Goal: Task Accomplishment & Management: Manage account settings

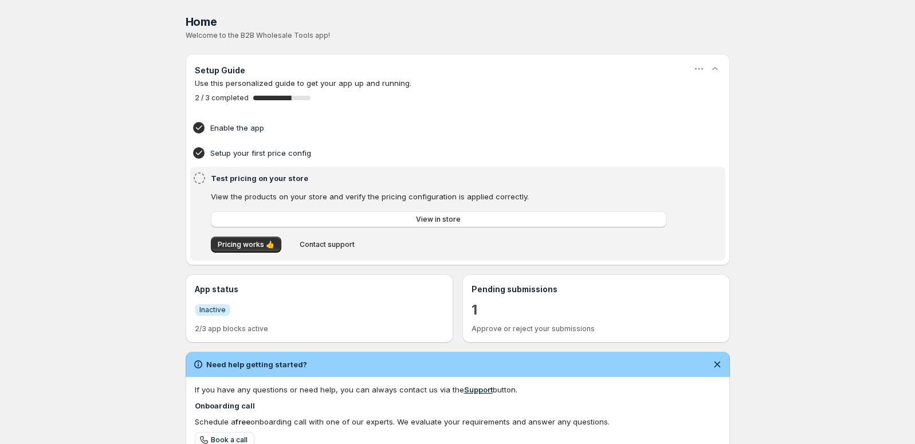
click at [101, 285] on div "Home Pricing Price lists Forms Submissions Settings Features Plans Home. This p…" at bounding box center [457, 333] width 915 height 666
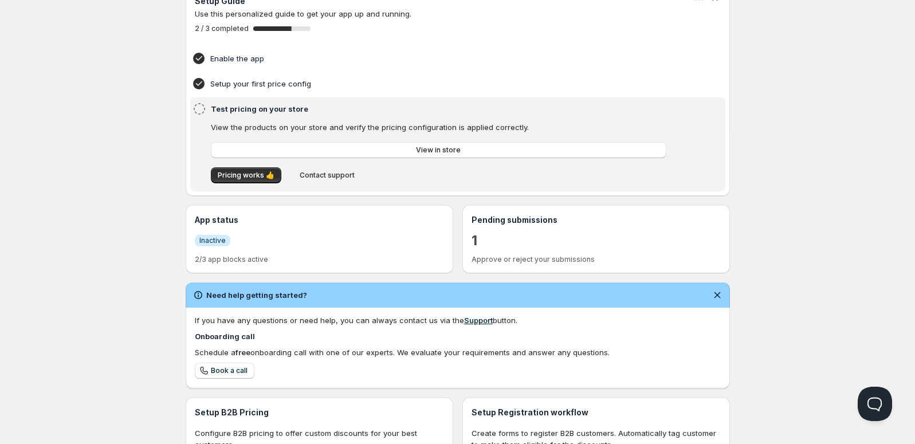
scroll to position [215, 0]
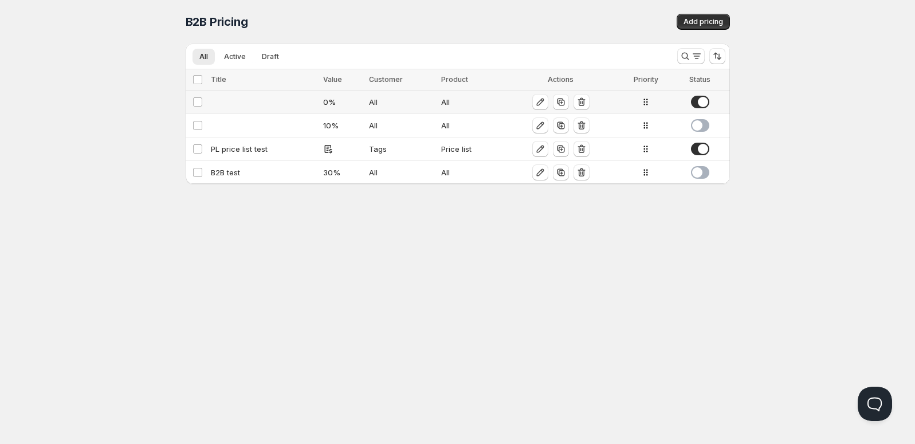
click at [223, 101] on td at bounding box center [263, 102] width 113 height 23
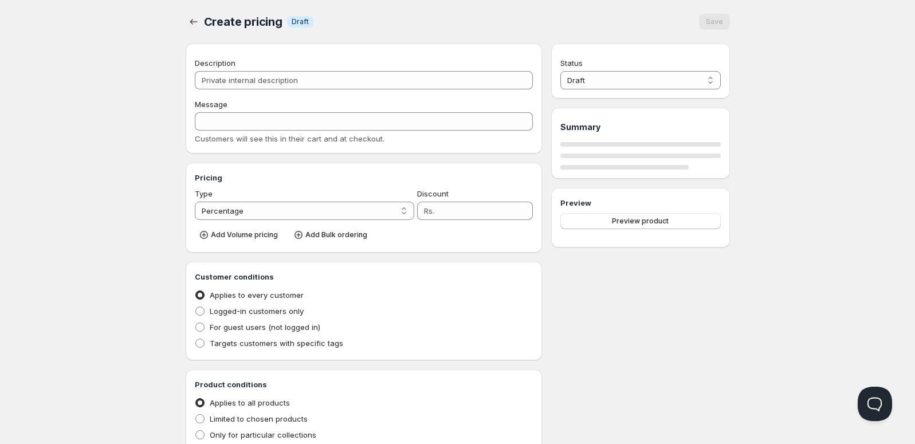
type input "0"
radio input "true"
select select "1"
select select "2"
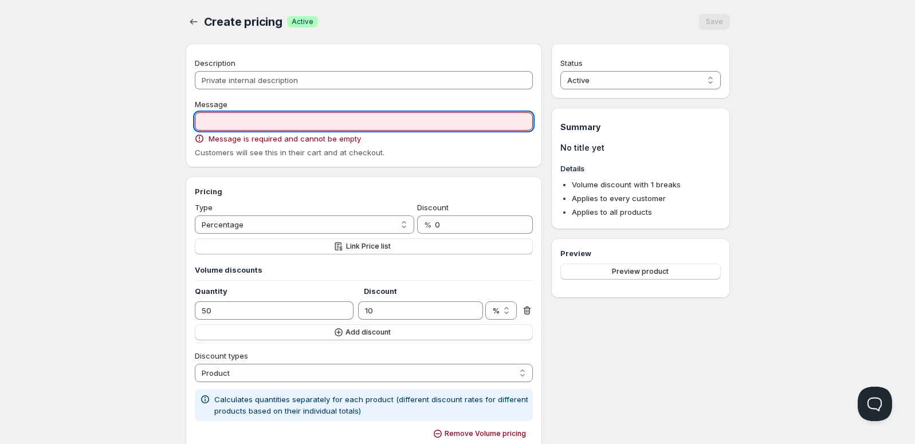
click at [312, 127] on input "Message" at bounding box center [364, 121] width 339 height 18
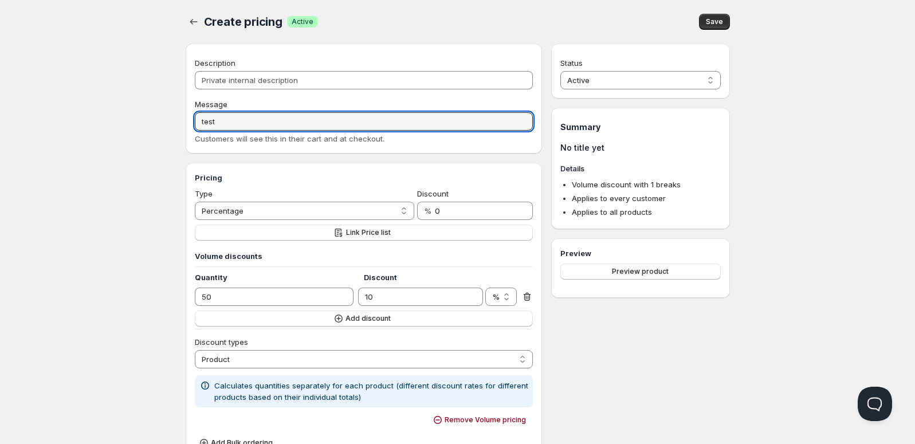
type input "test"
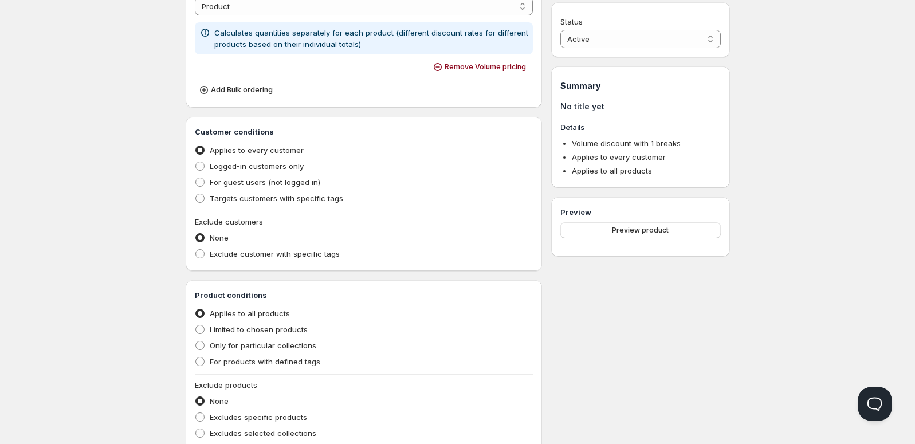
scroll to position [467, 0]
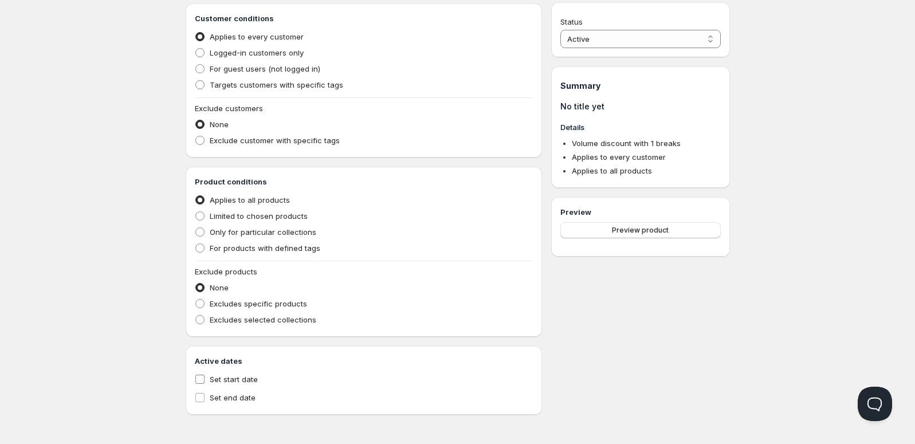
click at [248, 381] on span "Set start date" at bounding box center [234, 379] width 48 height 9
click at [205, 381] on input "Set start date" at bounding box center [199, 379] width 9 height 9
checkbox input "true"
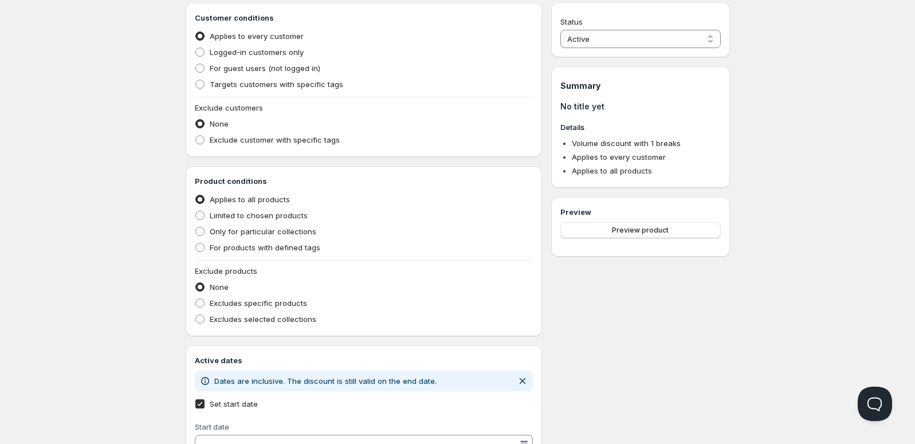
scroll to position [542, 0]
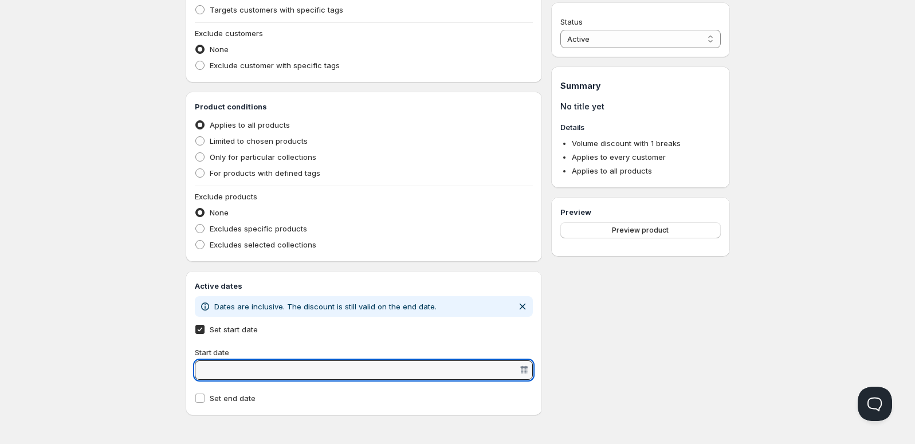
click at [246, 364] on input "Start date" at bounding box center [358, 370] width 321 height 18
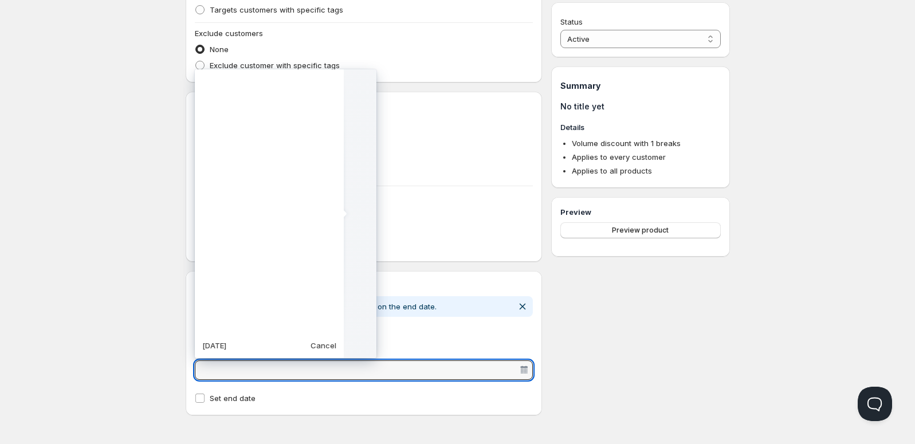
scroll to position [286550, 0]
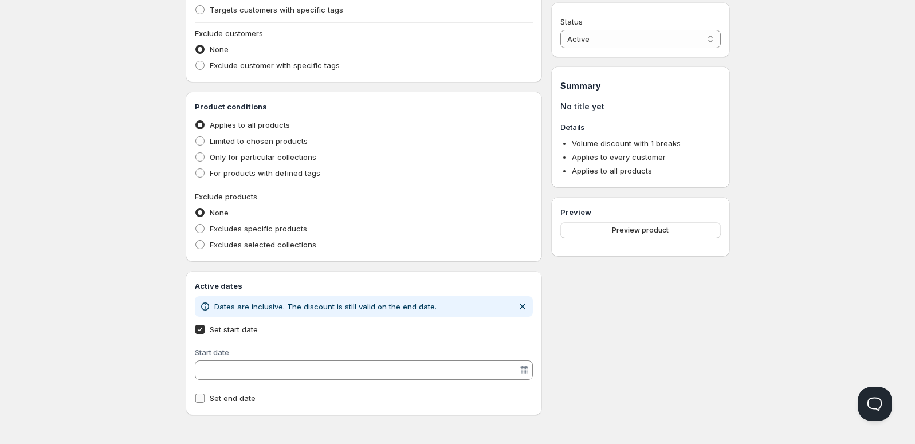
click at [246, 401] on span "Set end date" at bounding box center [233, 398] width 46 height 9
click at [205, 401] on input "Set end date" at bounding box center [199, 398] width 9 height 9
checkbox input "true"
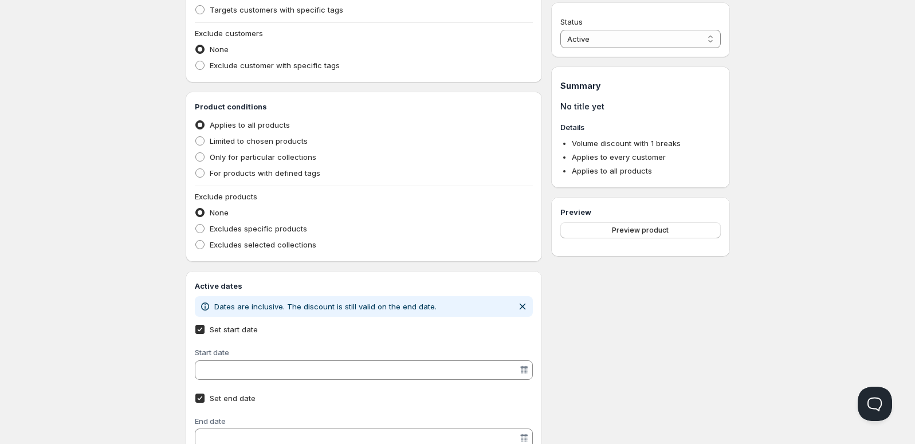
scroll to position [586, 0]
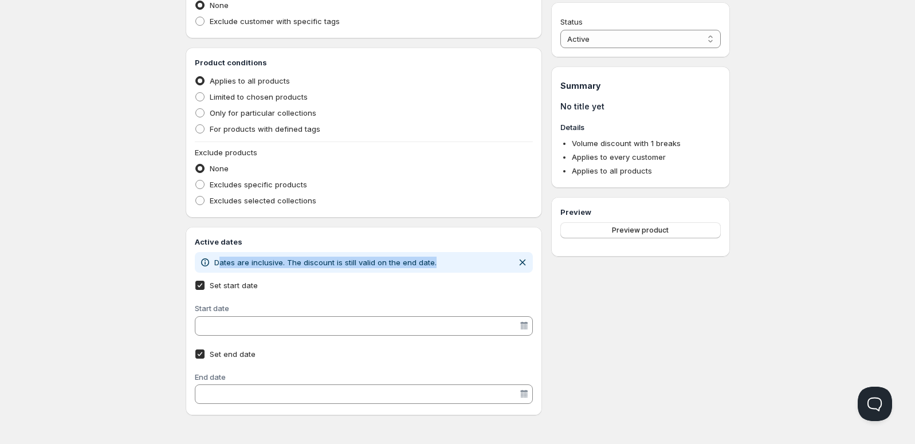
drag, startPoint x: 219, startPoint y: 265, endPoint x: 453, endPoint y: 260, distance: 233.3
click at [453, 264] on div "Dates are inclusive. The discount is still valid on the end date." at bounding box center [364, 262] width 330 height 11
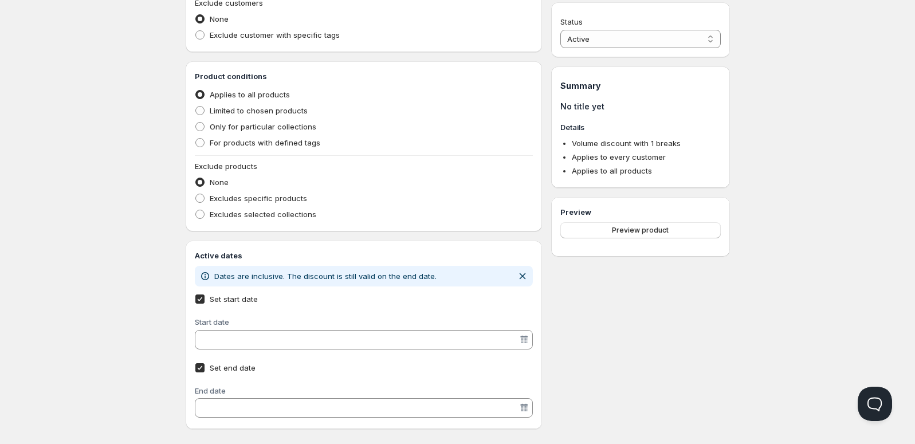
scroll to position [599, 0]
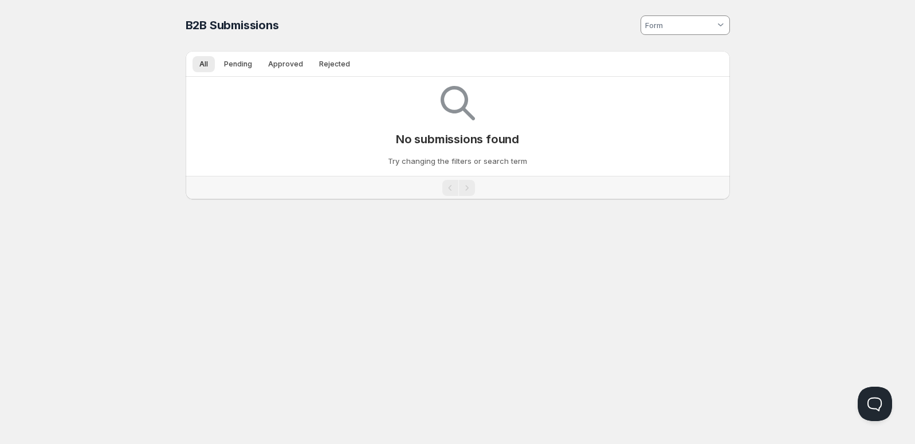
scroll to position [1, 0]
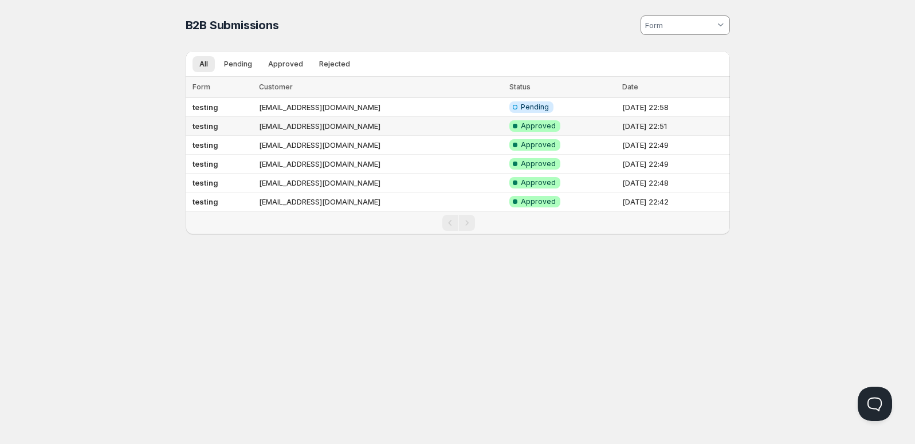
click at [307, 123] on td "[EMAIL_ADDRESS][DOMAIN_NAME]" at bounding box center [381, 126] width 250 height 19
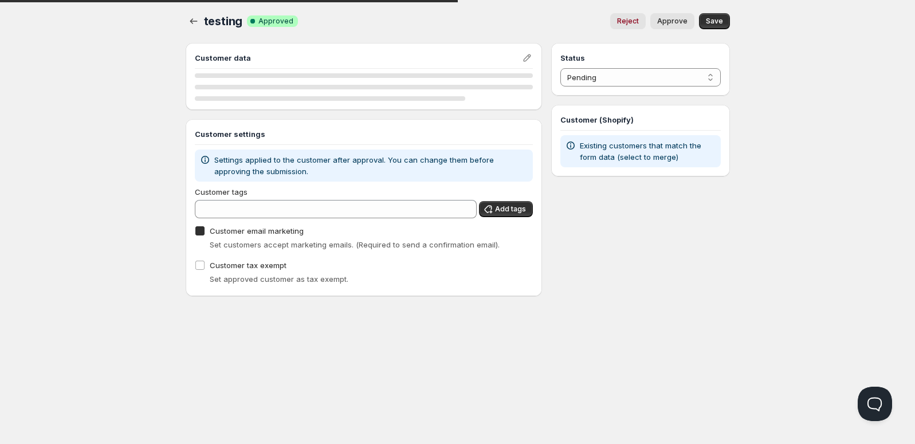
checkbox input "true"
select select "1"
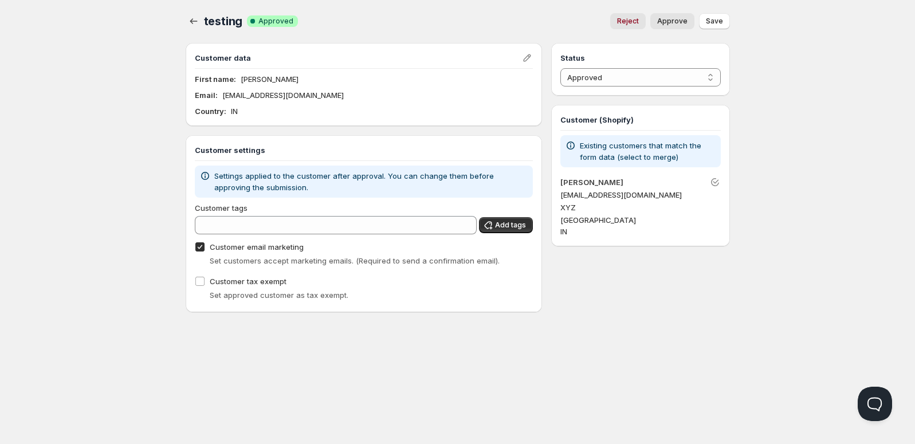
click at [116, 330] on div "Home Pricing Price lists Forms Submissions Settings Features Plans testing. Thi…" at bounding box center [457, 221] width 915 height 444
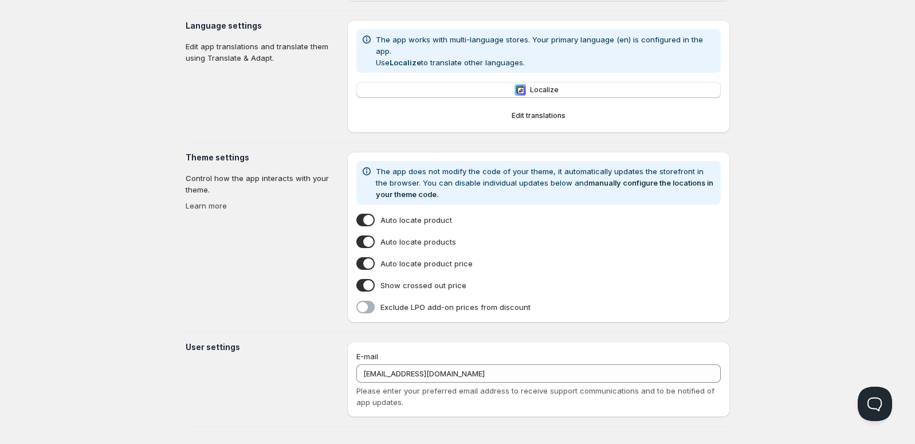
type input "[PERSON_NAME]"
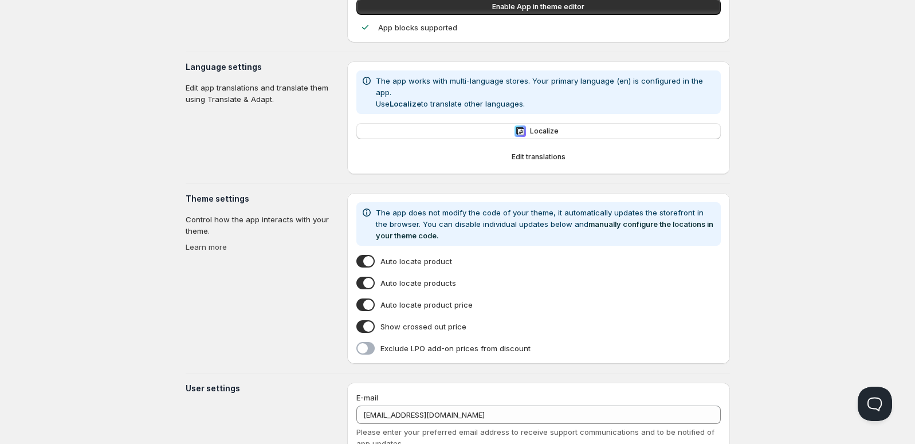
scroll to position [166, 0]
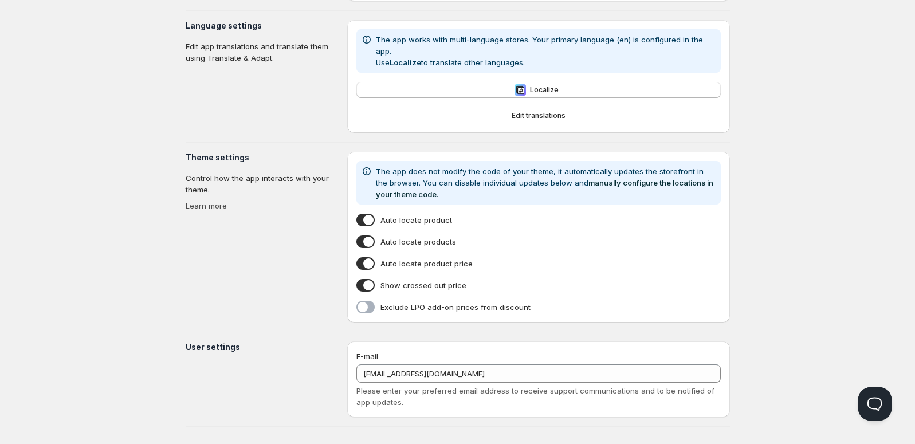
click at [310, 358] on section "User settings" at bounding box center [262, 380] width 153 height 76
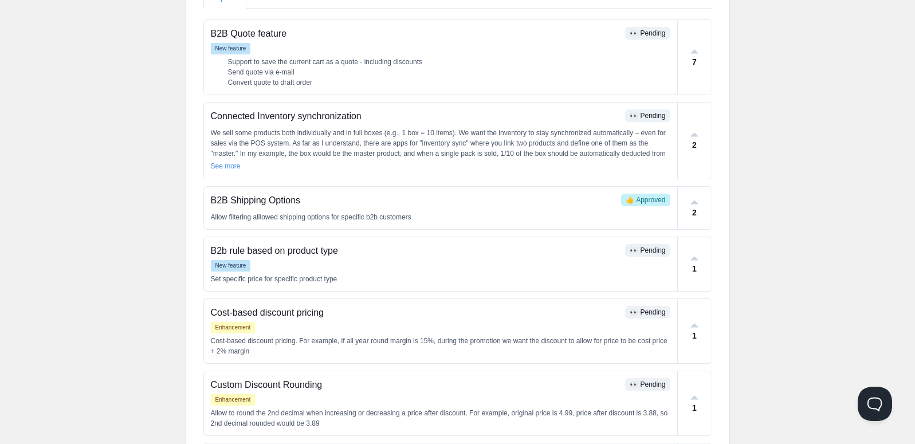
scroll to position [406, 0]
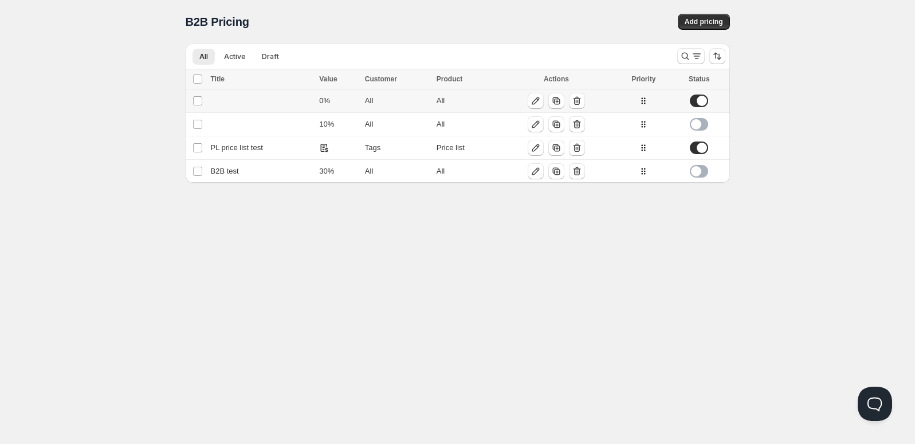
click at [238, 105] on td at bounding box center [261, 100] width 109 height 23
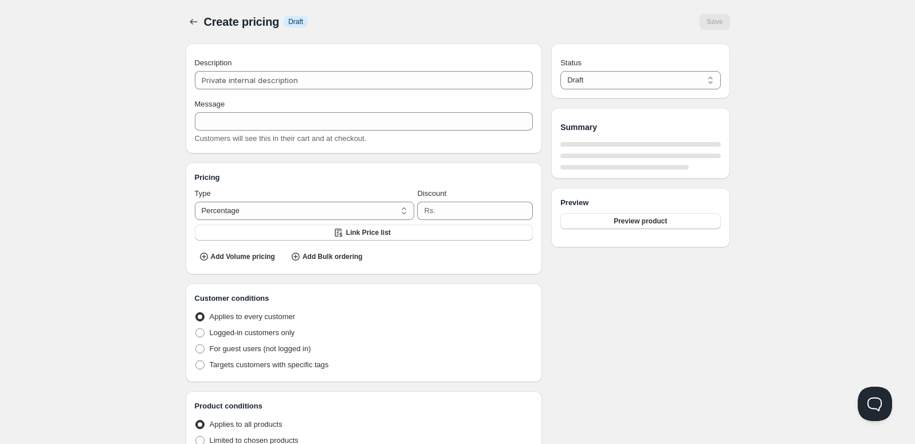
type input "0"
radio input "true"
select select "1"
select select "2"
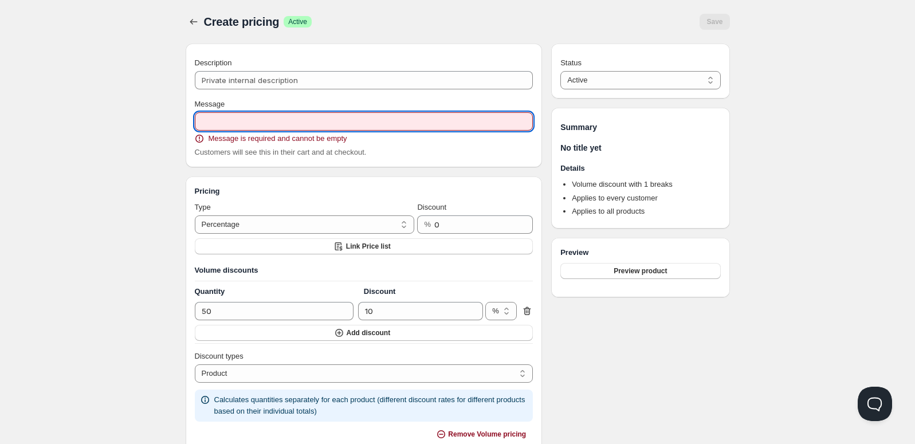
click at [256, 124] on input "Message" at bounding box center [364, 121] width 339 height 18
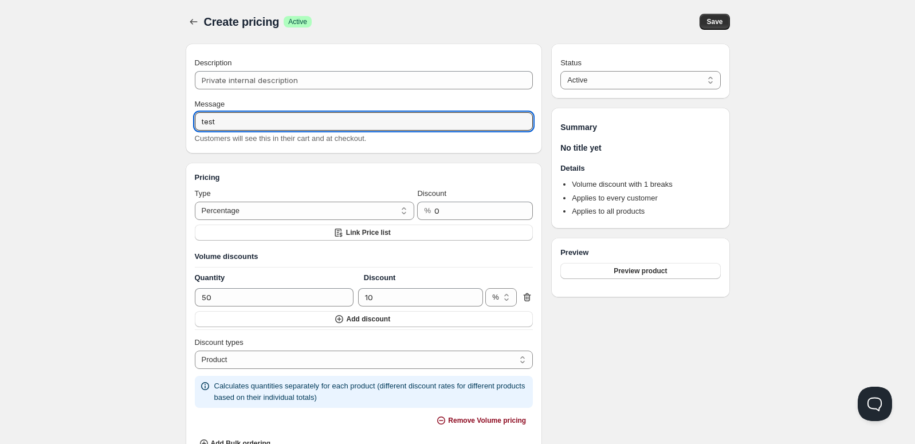
type input "test"
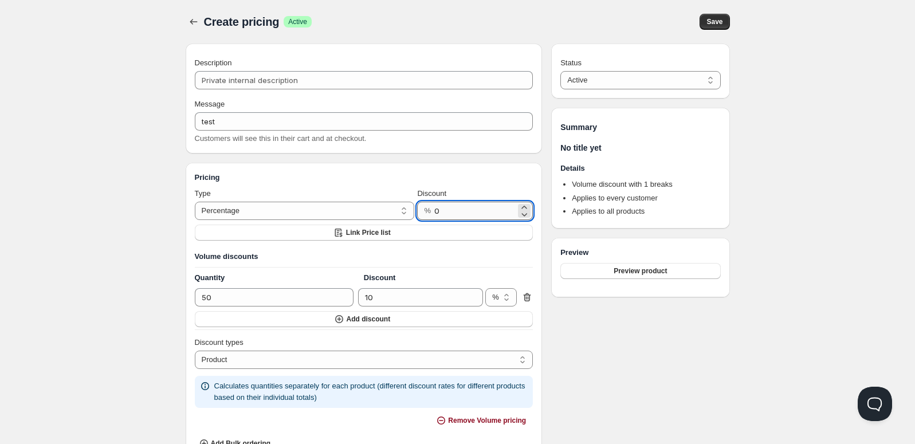
click at [469, 211] on input "0" at bounding box center [474, 211] width 81 height 18
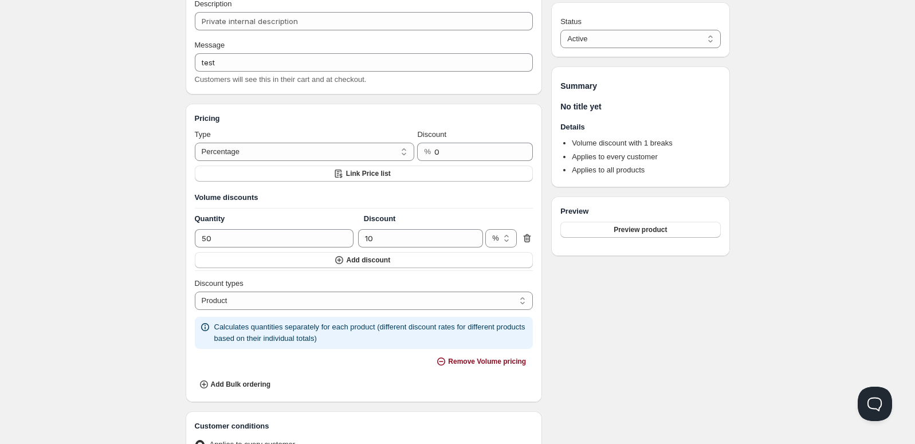
click at [528, 236] on icon at bounding box center [526, 238] width 11 height 11
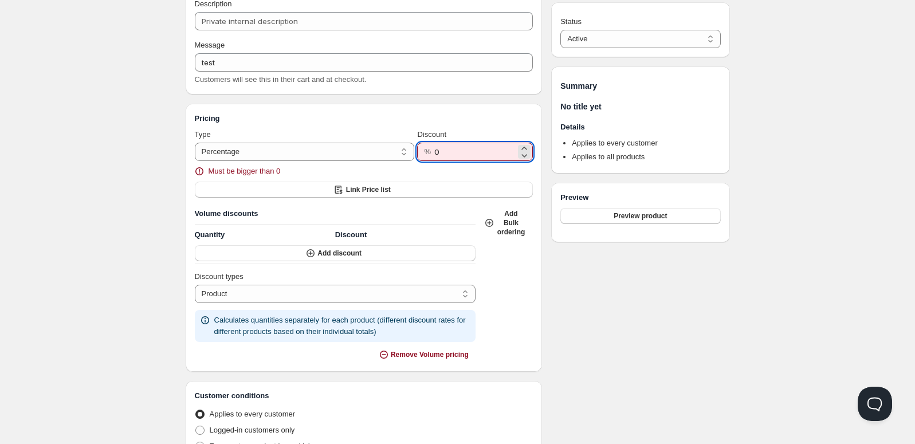
click at [501, 150] on input "0" at bounding box center [474, 152] width 81 height 18
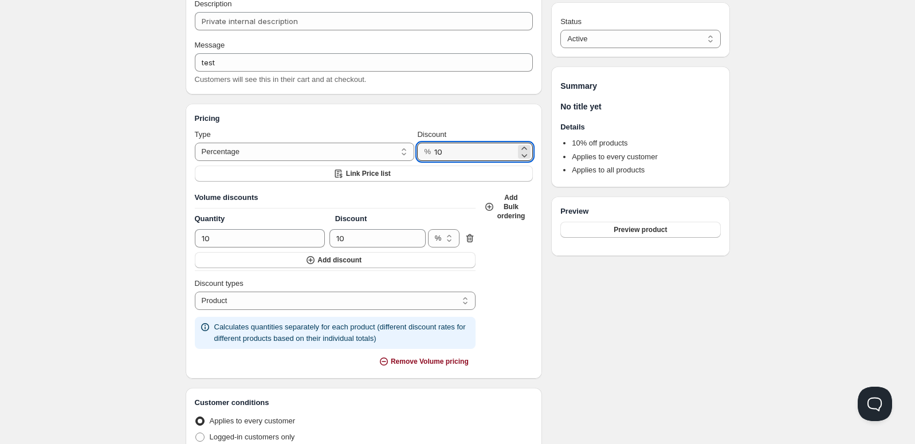
type input "10"
click at [696, 300] on div "Status Active Draft Active Summary No title yet Details 10 % off products Appli…" at bounding box center [640, 392] width 178 height 815
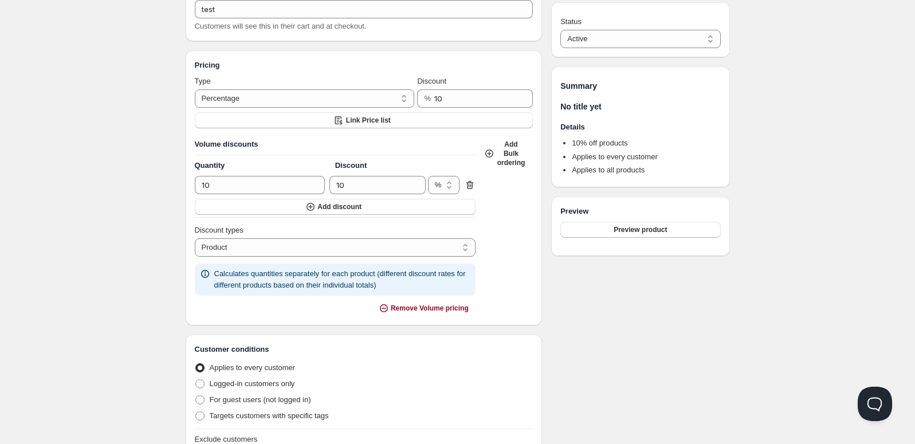
scroll to position [172, 0]
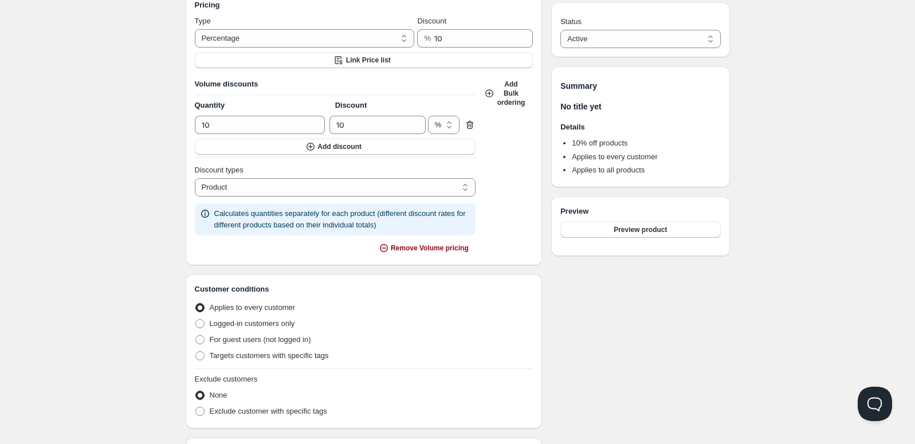
click at [472, 124] on icon at bounding box center [470, 125] width 1 height 3
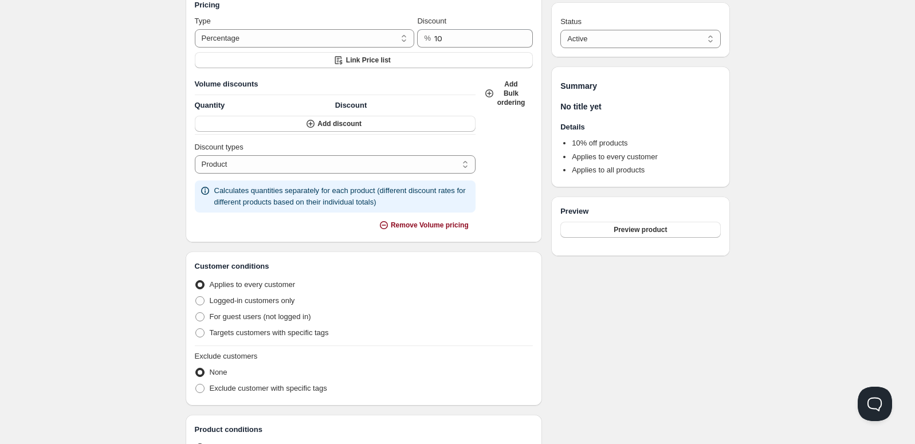
click at [90, 242] on div "Home Pricing Price lists Forms Submissions Settings Features Plans Create prici…" at bounding box center [457, 260] width 915 height 864
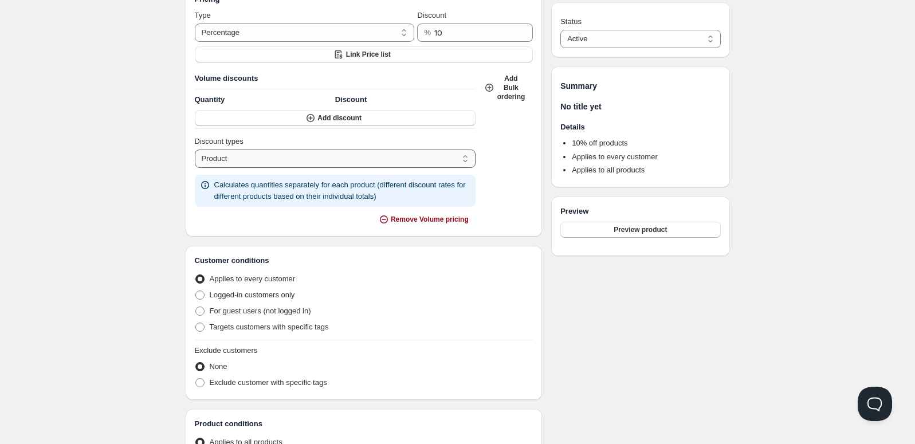
click at [269, 157] on select "Order Product Variant Item" at bounding box center [335, 159] width 281 height 18
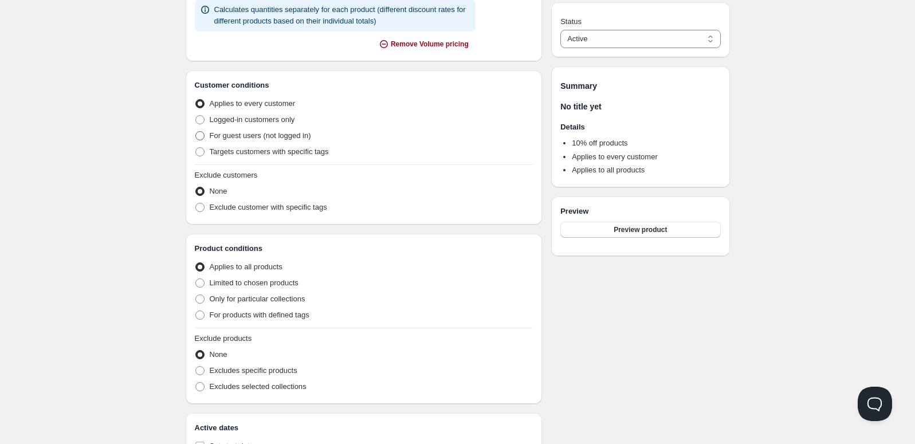
scroll to position [420, 0]
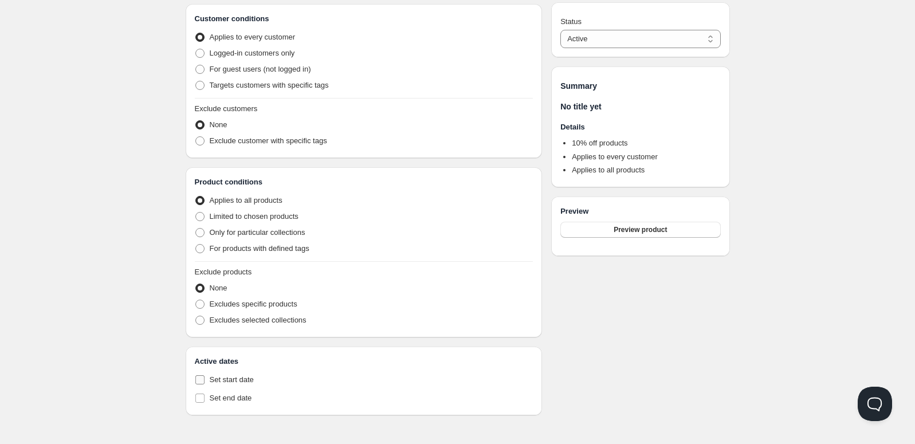
click at [240, 380] on span "Set start date" at bounding box center [232, 379] width 44 height 9
click at [205, 380] on input "Set start date" at bounding box center [199, 379] width 9 height 9
checkbox input "true"
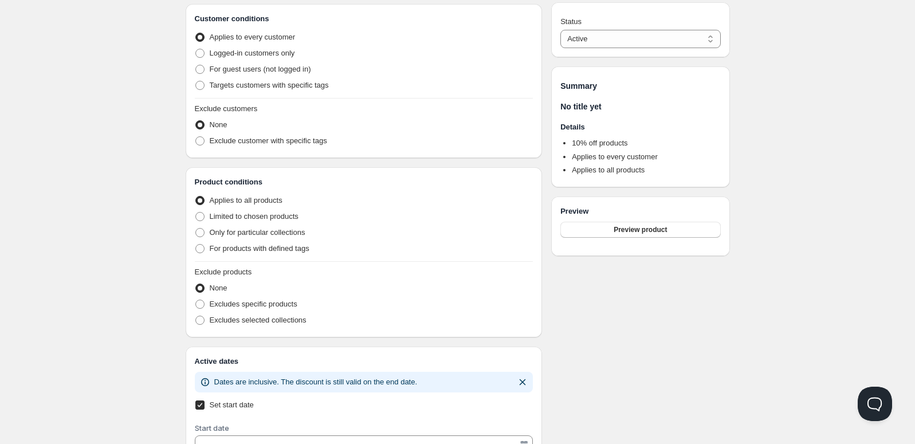
scroll to position [495, 0]
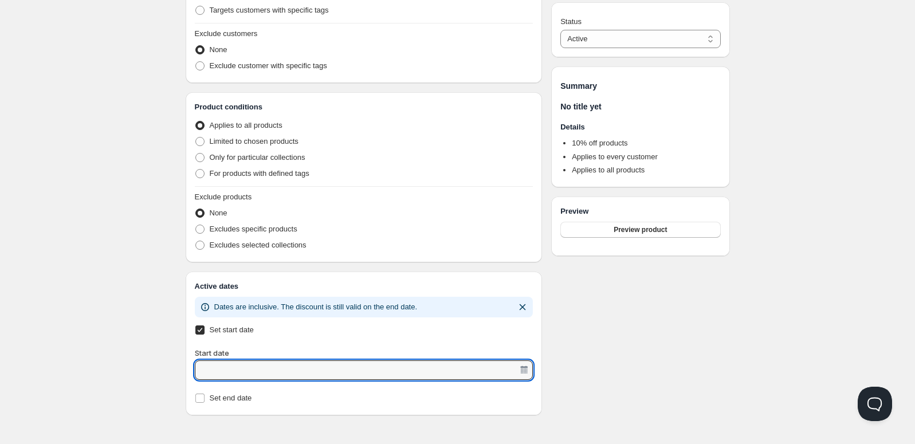
click at [267, 362] on input "Start date" at bounding box center [358, 370] width 321 height 18
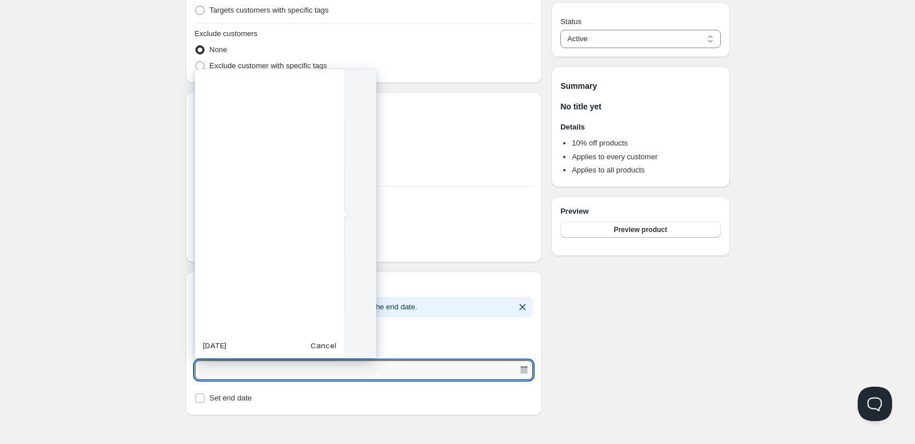
scroll to position [286550, 0]
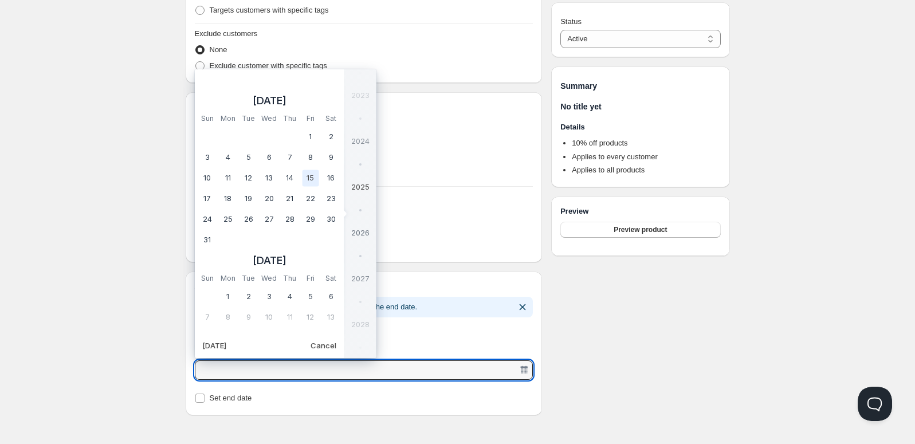
click at [314, 179] on td "15" at bounding box center [310, 178] width 21 height 21
type vaadin-date-picker "[DATE]"
type input "[DATE]"
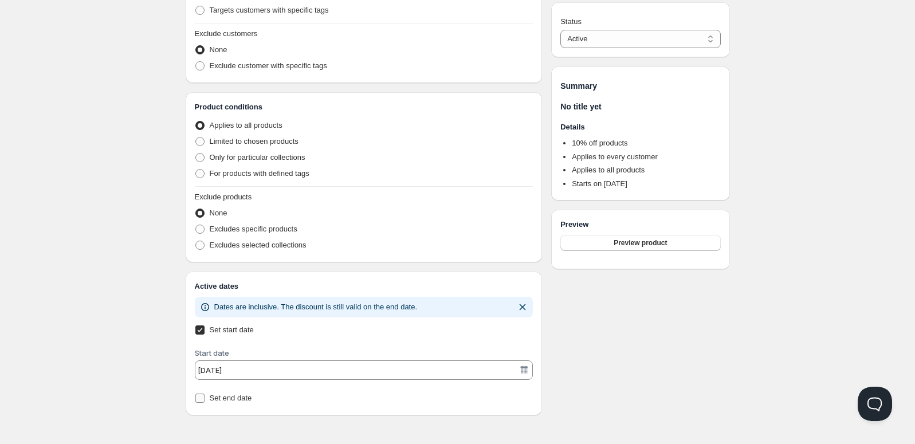
click at [213, 400] on span "Set end date" at bounding box center [231, 398] width 42 height 9
click at [205, 400] on input "Set end date" at bounding box center [199, 398] width 9 height 9
checkbox input "true"
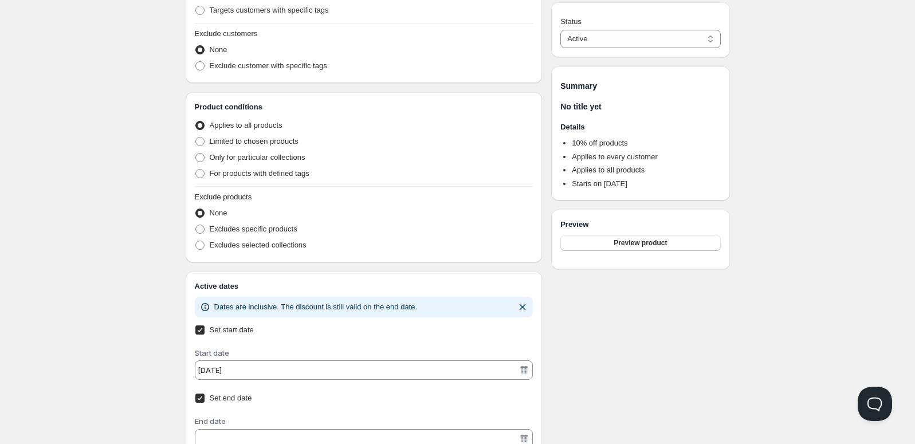
scroll to position [539, 0]
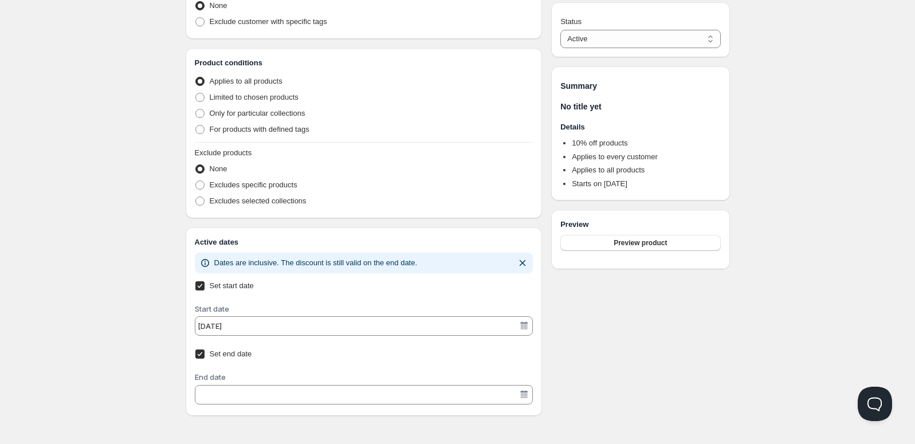
click at [244, 389] on input "End date" at bounding box center [358, 395] width 321 height 18
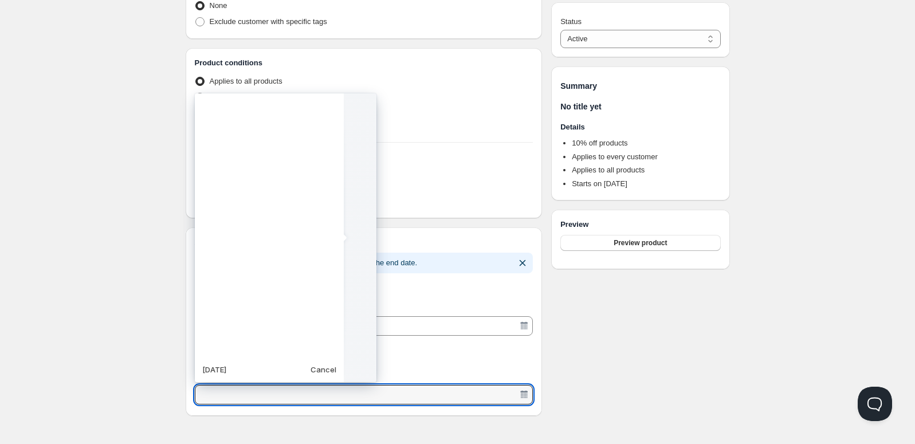
scroll to position [286550, 0]
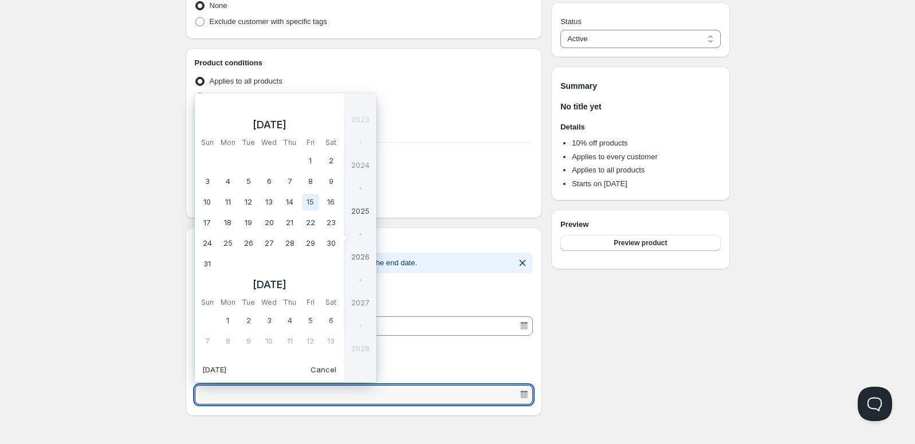
click at [0, 0] on td "15" at bounding box center [0, 0] width 0 height 0
type vaadin-date-picker "[DATE]"
type input "[DATE]"
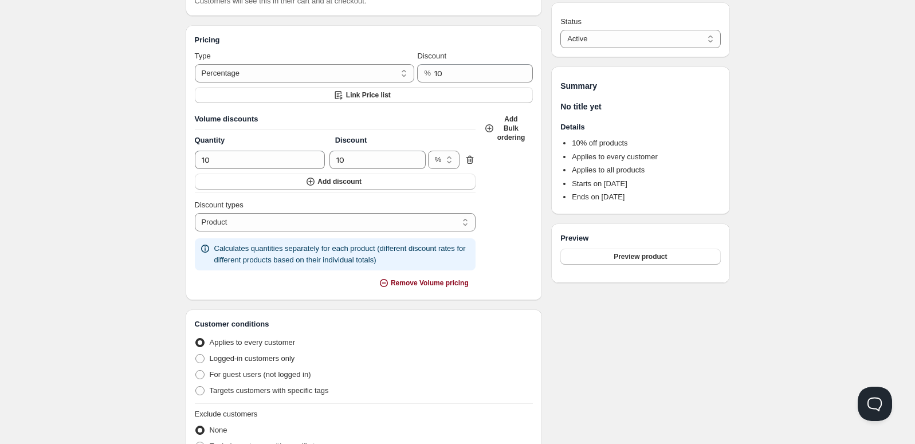
scroll to position [0, 0]
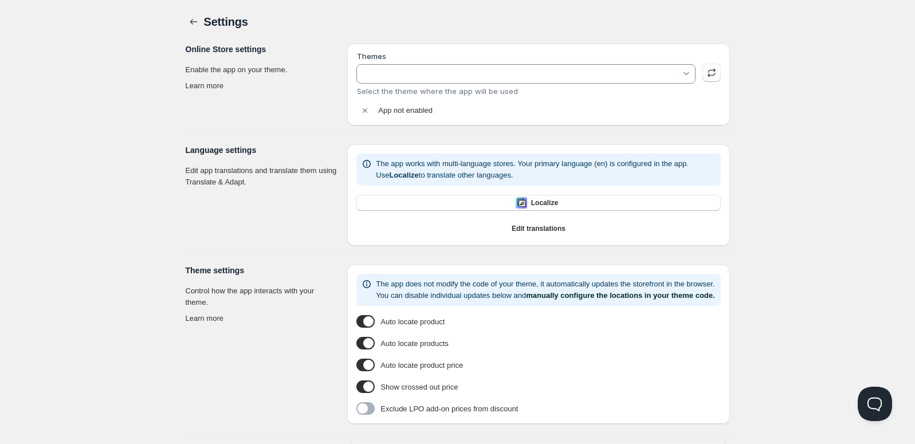
type input "[PERSON_NAME]"
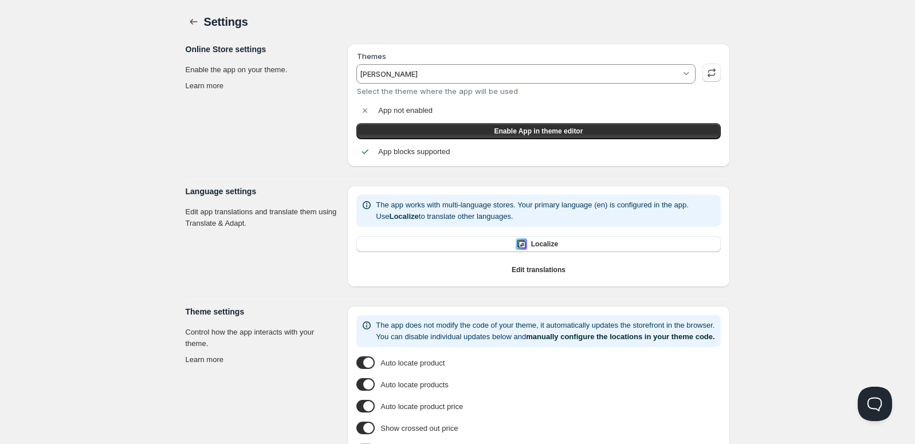
scroll to position [165, 0]
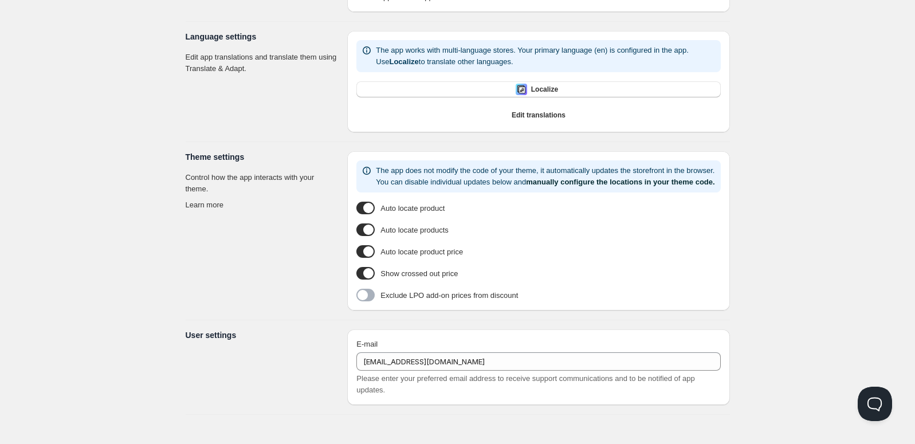
click at [429, 277] on span "Show crossed out price" at bounding box center [419, 273] width 77 height 11
click at [356, 275] on input "Show crossed out price" at bounding box center [356, 275] width 0 height 0
click at [429, 277] on span "Show crossed out price" at bounding box center [419, 273] width 77 height 11
click at [356, 275] on input "Show crossed out price" at bounding box center [356, 275] width 0 height 0
click at [265, 302] on section "Theme settings Control how the app interacts with your theme. Learn more" at bounding box center [262, 230] width 153 height 159
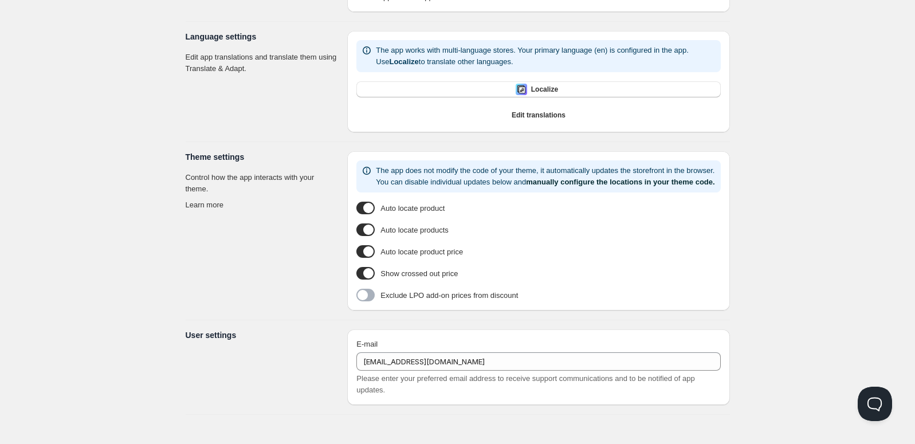
click at [871, 37] on div "Home Pricing Price lists Forms Submissions Settings Features Plans Settings. Th…" at bounding box center [457, 144] width 915 height 598
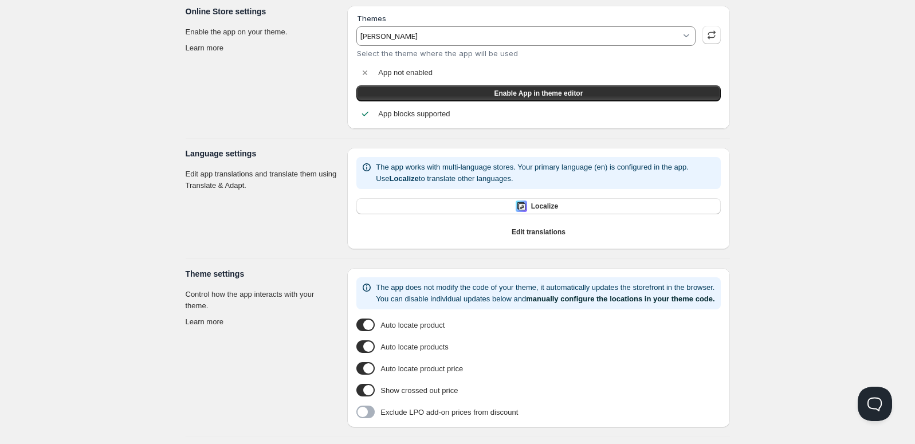
scroll to position [0, 0]
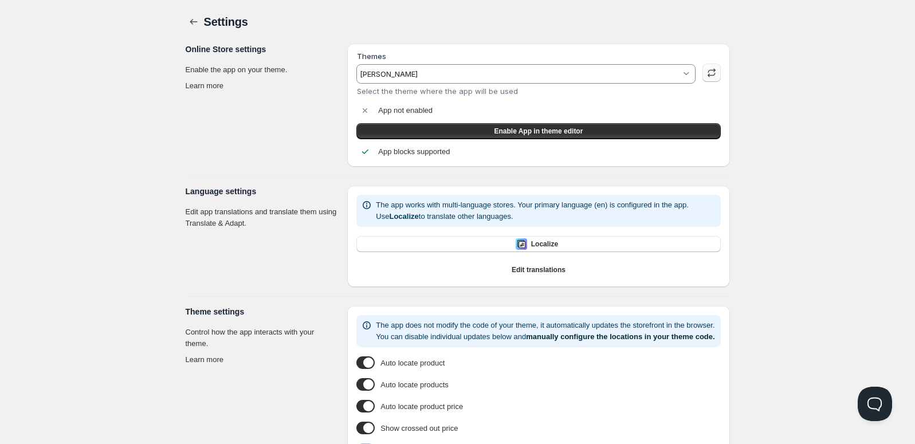
click at [719, 74] on button "button" at bounding box center [712, 73] width 18 height 18
click at [606, 134] on link "Enable App in theme editor" at bounding box center [538, 131] width 364 height 16
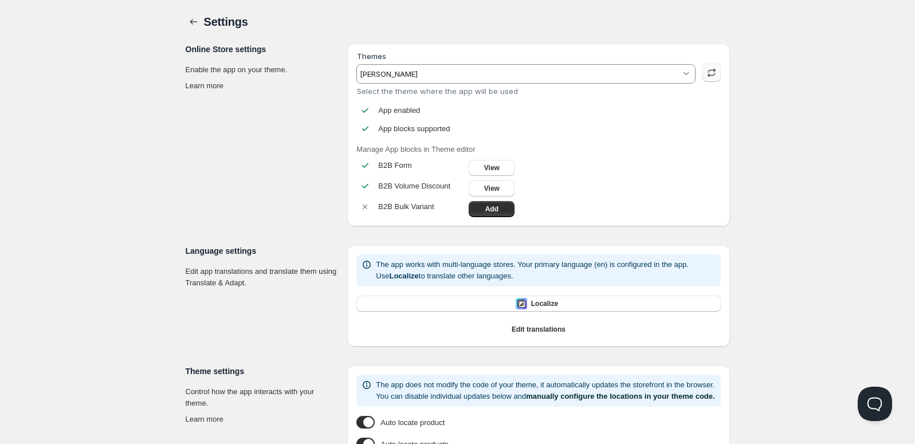
click at [708, 69] on icon "button" at bounding box center [711, 72] width 11 height 11
click at [127, 181] on div "Home Pricing Price lists Forms Submissions Settings Features Plans Settings. Th…" at bounding box center [457, 329] width 915 height 658
